Goal: Communication & Community: Ask a question

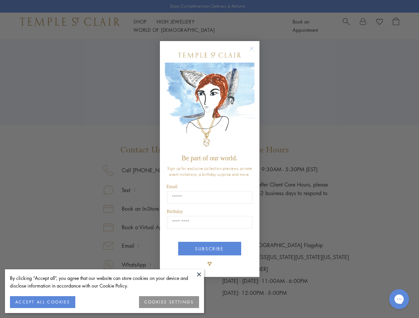
click at [209, 159] on span "Be part of our world." at bounding box center [209, 158] width 56 height 7
click at [199, 275] on button at bounding box center [199, 275] width 10 height 10
click at [42, 303] on button "ACCEPT ALL COOKIES" at bounding box center [42, 303] width 65 height 12
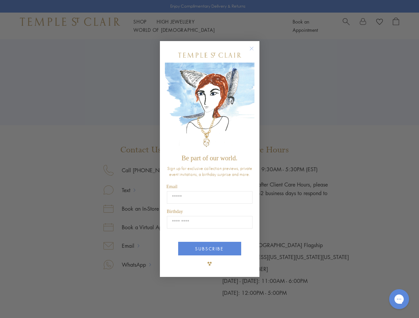
click at [169, 303] on div "Close dialog Be part of our world. Sign up for exclusive collection previews, p…" at bounding box center [209, 159] width 419 height 318
click at [255, 51] on icon "Close dialog" at bounding box center [251, 48] width 8 height 8
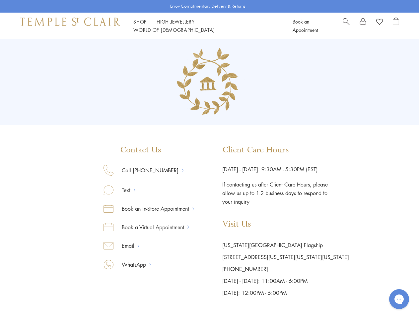
click at [210, 267] on button "SUBSCRIBE" at bounding box center [209, 274] width 63 height 14
click at [399, 300] on icon "Open gorgias live chat" at bounding box center [399, 299] width 6 height 6
